Goal: Task Accomplishment & Management: Use online tool/utility

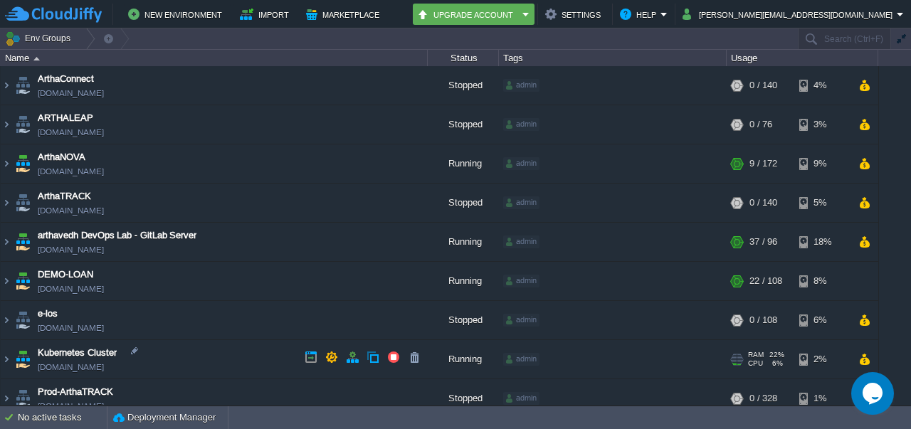
click at [89, 372] on link "[DOMAIN_NAME]" at bounding box center [71, 367] width 66 height 14
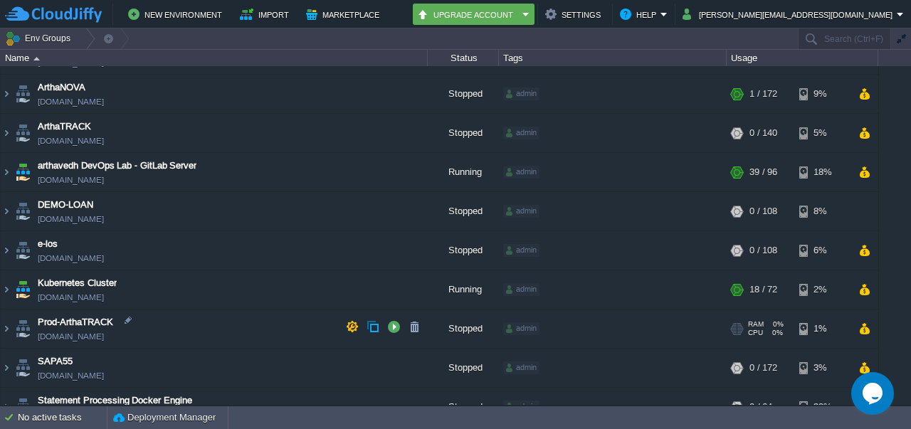
scroll to position [89, 0]
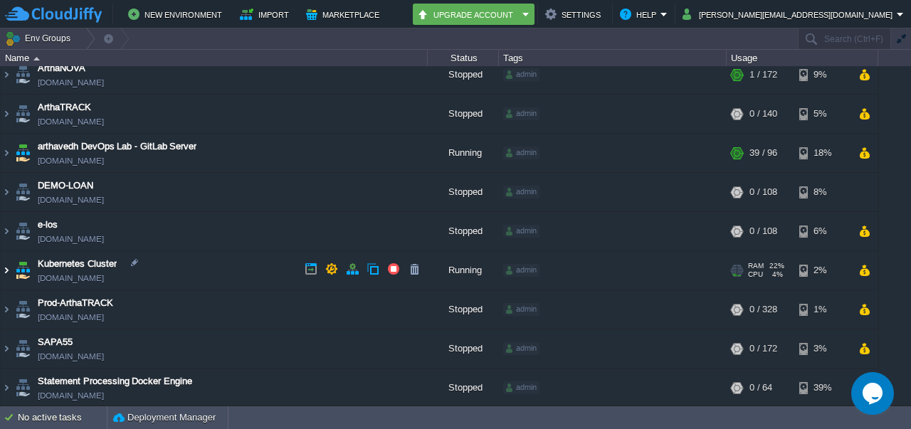
click at [6, 270] on img at bounding box center [6, 270] width 11 height 38
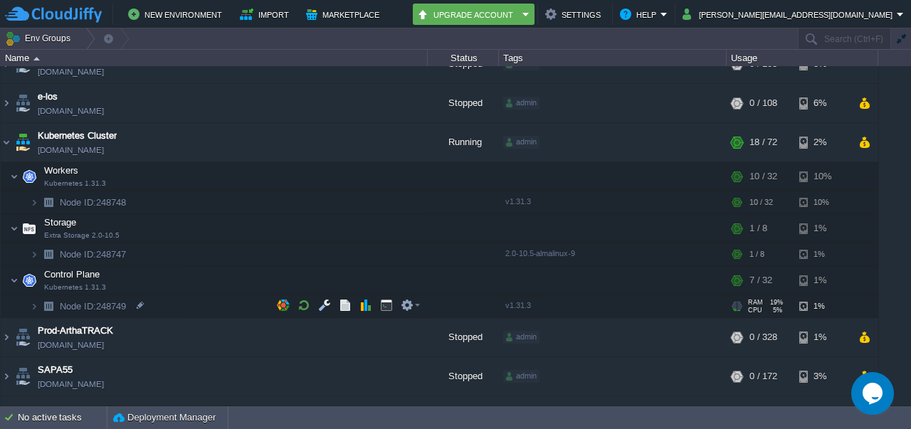
scroll to position [217, 0]
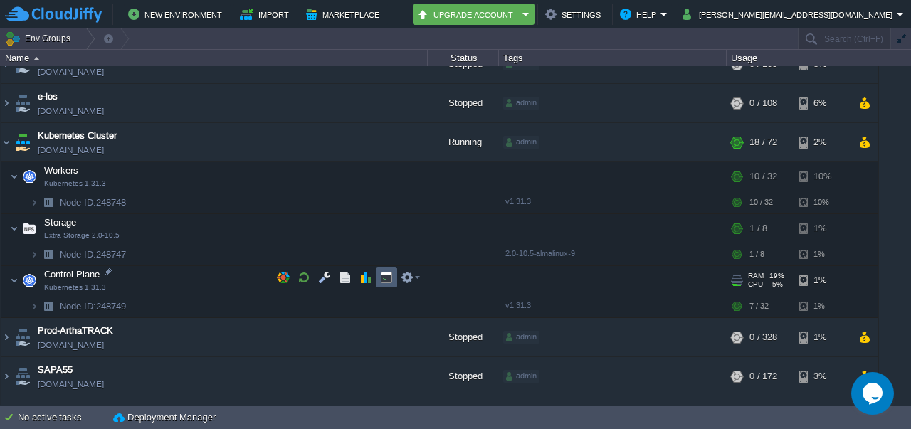
click at [383, 273] on button "button" at bounding box center [386, 277] width 13 height 13
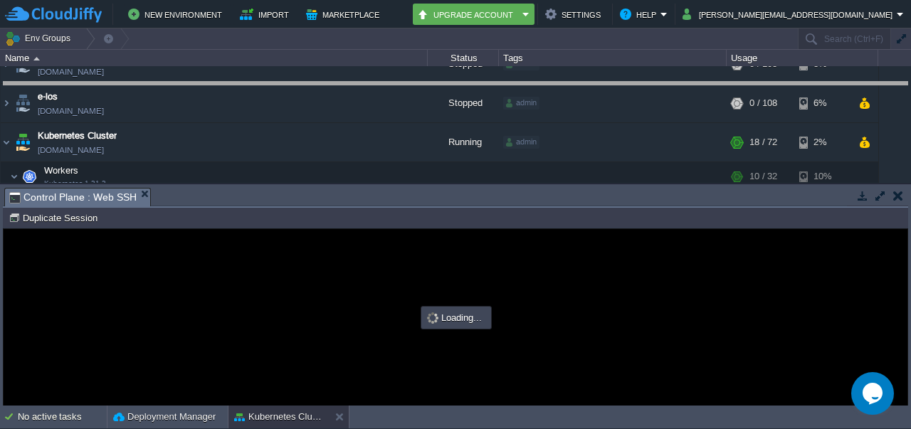
drag, startPoint x: 322, startPoint y: 197, endPoint x: 332, endPoint y: 90, distance: 107.2
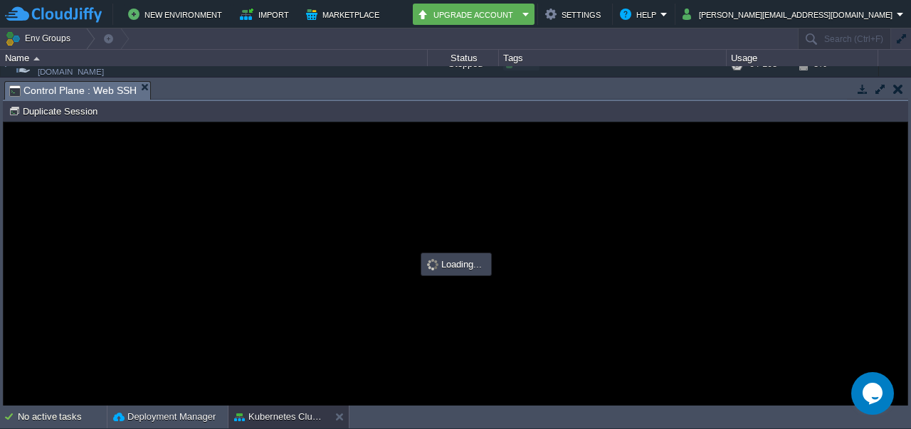
scroll to position [0, 0]
type input "#000000"
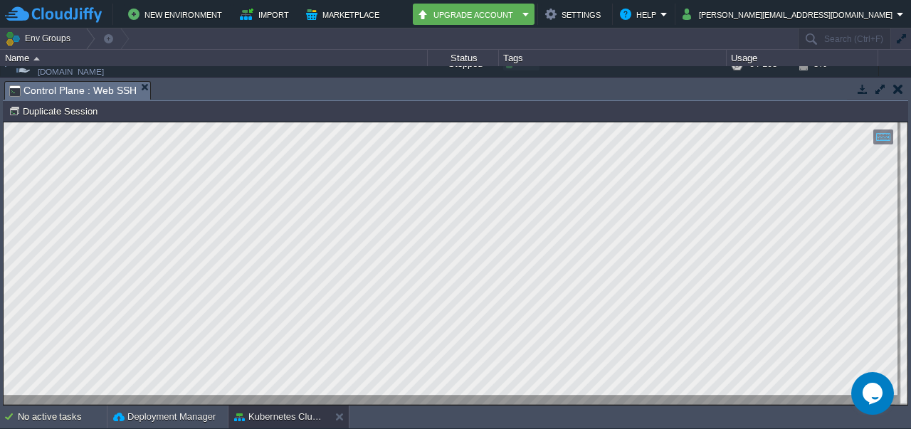
click at [4, 122] on html "Copy: Ctrl + Shift + C Paste: Ctrl + V Settings: Ctrl + Shift + Alt 0" at bounding box center [456, 122] width 904 height 0
click at [1, 145] on div "Tasks Activity Log Archive Git / SVN Control Plane : Web SSH Node ID: 248749 Du…" at bounding box center [455, 242] width 911 height 328
click at [239, 122] on html "Copy: Ctrl + Shift + C Paste: Ctrl + V Settings: Ctrl + Shift + Alt 0" at bounding box center [456, 122] width 904 height 0
click at [190, 122] on html "Copy: Ctrl + Shift + C Paste: Ctrl + V Settings: Ctrl + Shift + Alt 0" at bounding box center [456, 122] width 904 height 0
click at [897, 96] on td at bounding box center [898, 88] width 18 height 17
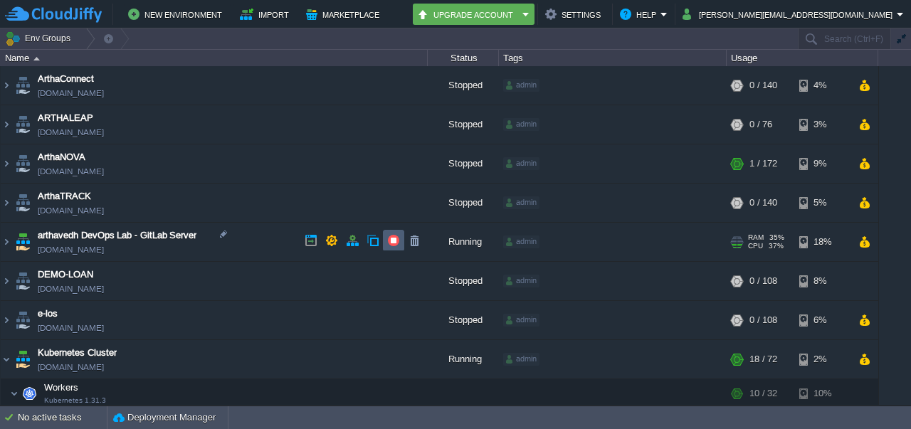
click at [392, 243] on button "button" at bounding box center [393, 240] width 13 height 13
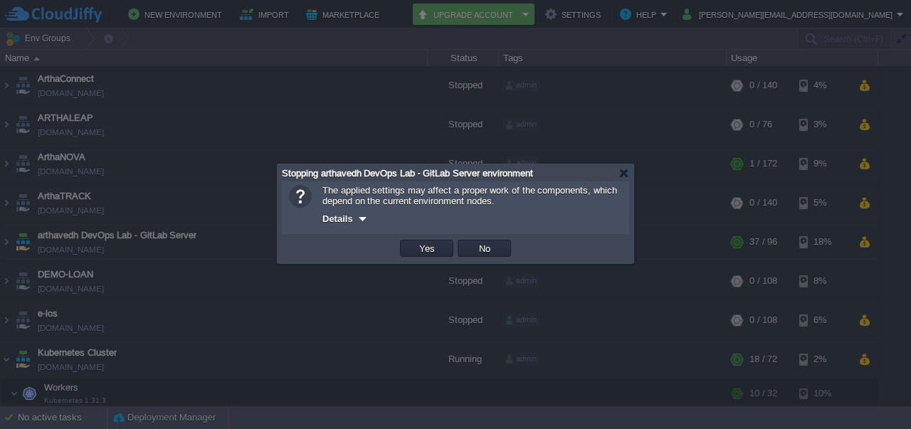
click at [424, 255] on button "Yes" at bounding box center [427, 248] width 24 height 13
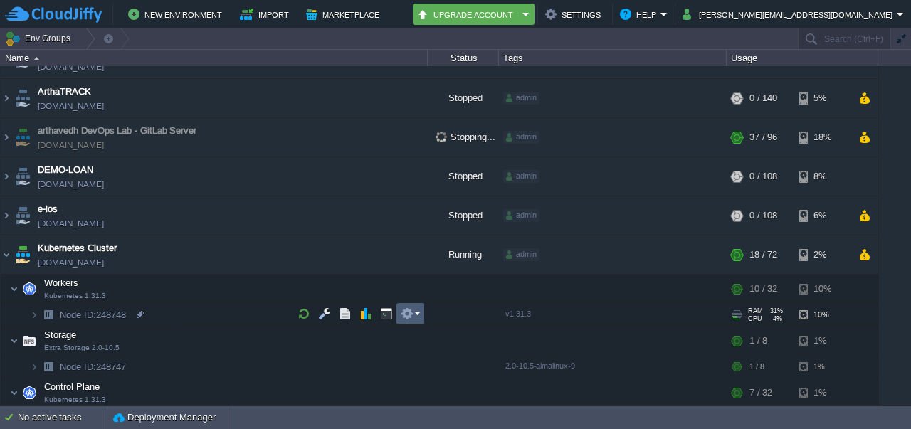
scroll to position [104, 0]
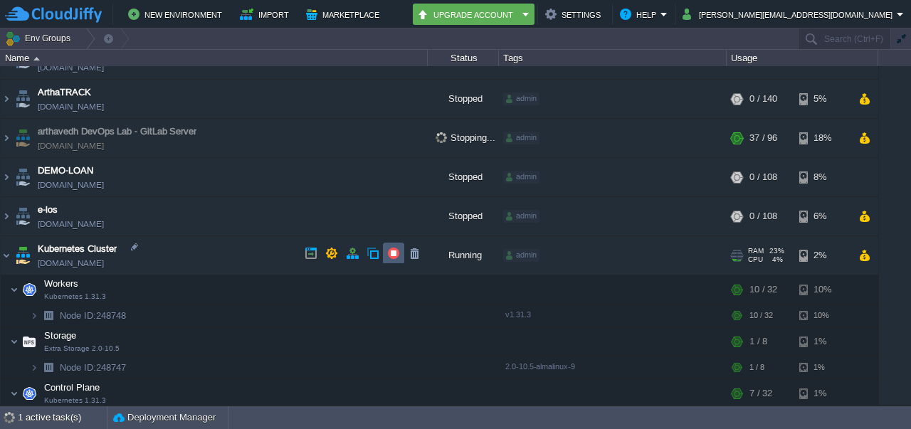
click at [393, 254] on button "button" at bounding box center [393, 253] width 13 height 13
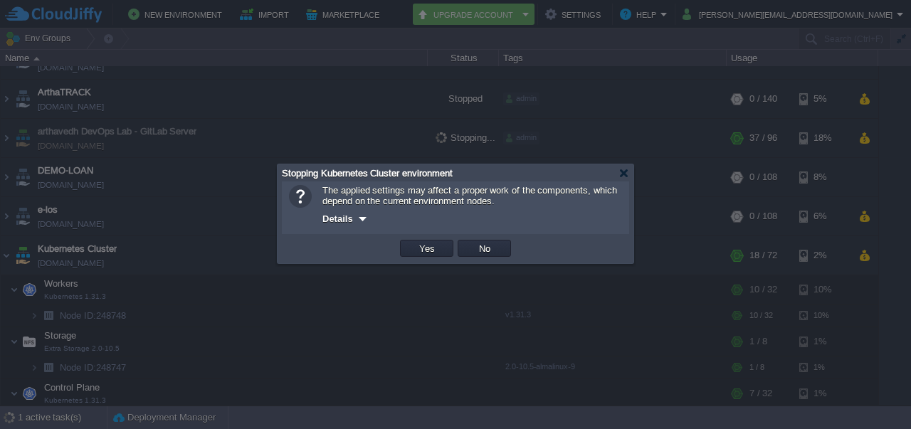
click at [409, 252] on td "Yes" at bounding box center [426, 248] width 53 height 17
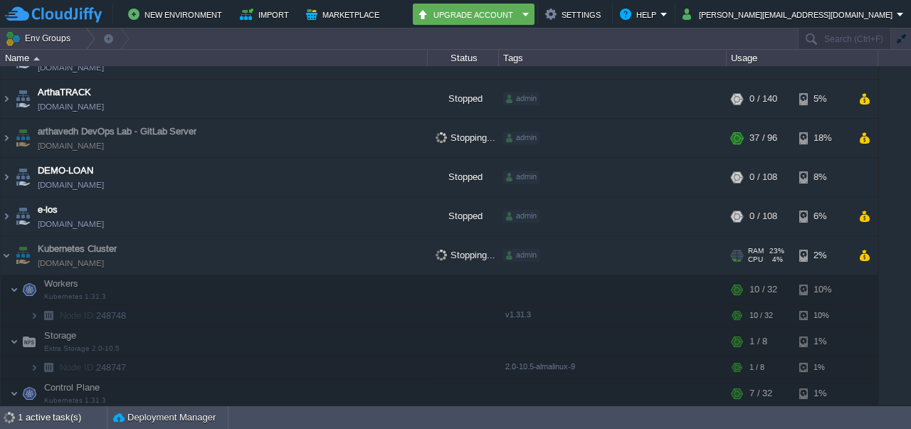
scroll to position [243, 0]
